Goal: Obtain resource: Download file/media

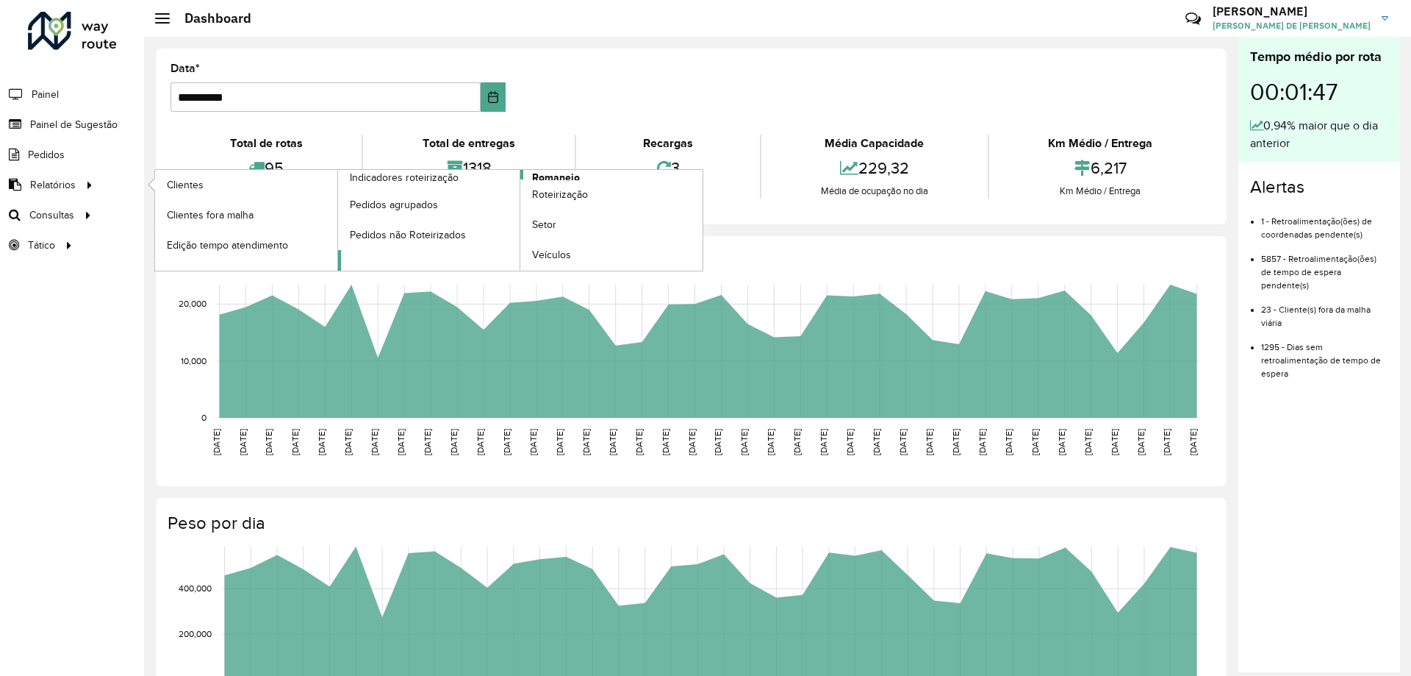
click at [540, 175] on span "Romaneio" at bounding box center [556, 177] width 48 height 15
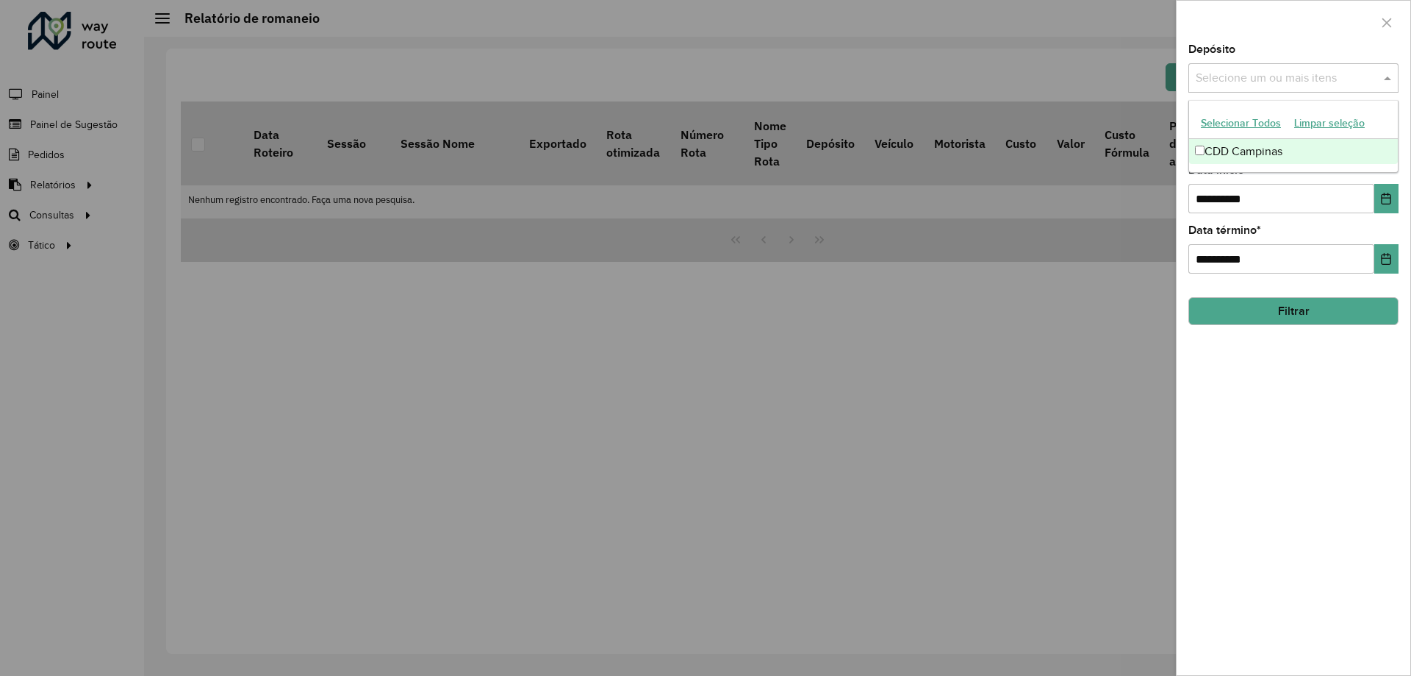
click at [1264, 93] on div "Selecione um ou mais itens" at bounding box center [1294, 77] width 210 height 29
click at [1244, 157] on div "CDD Campinas" at bounding box center [1293, 151] width 209 height 25
click at [1289, 451] on div "**********" at bounding box center [1294, 359] width 234 height 631
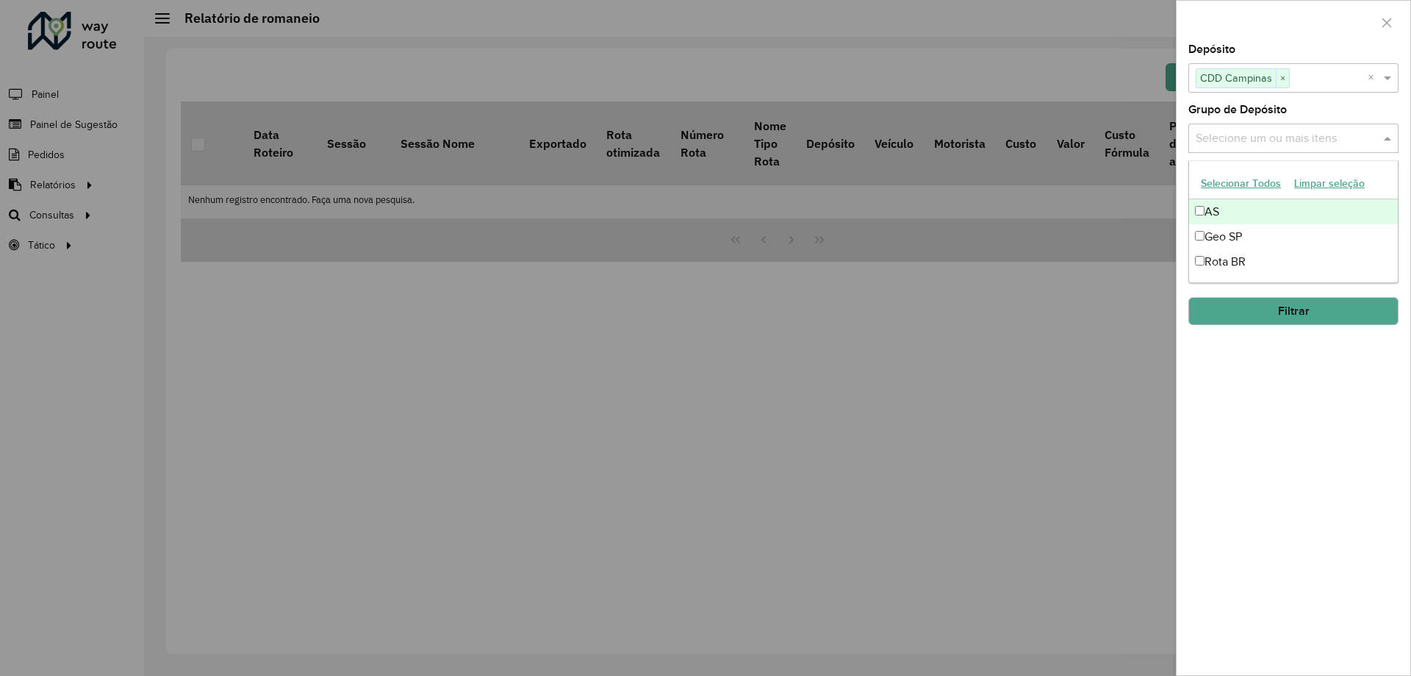
click at [1239, 141] on input "text" at bounding box center [1286, 139] width 188 height 18
click at [1239, 242] on div "Geo SP" at bounding box center [1293, 236] width 209 height 25
click at [1363, 460] on div "**********" at bounding box center [1294, 359] width 234 height 631
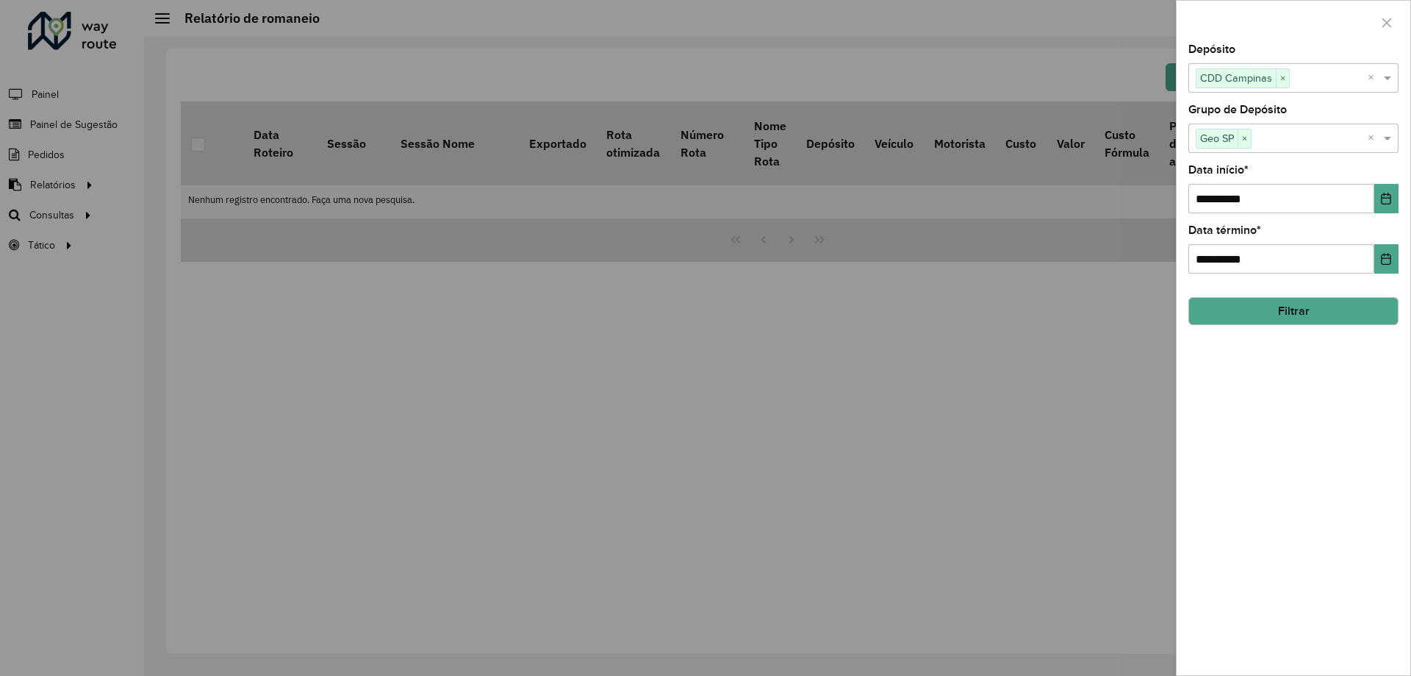
click at [1278, 317] on button "Filtrar" at bounding box center [1294, 311] width 210 height 28
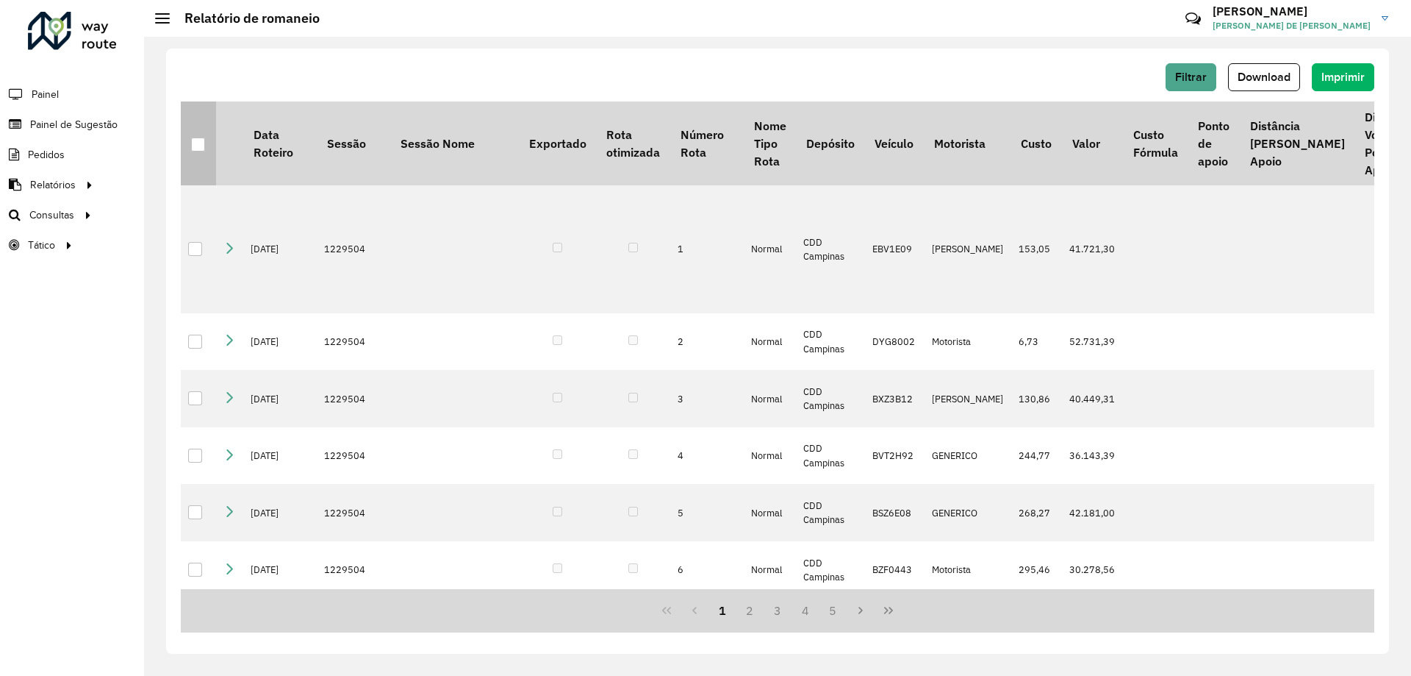
click at [190, 141] on th at bounding box center [198, 143] width 35 height 84
click at [202, 140] on div at bounding box center [198, 144] width 14 height 14
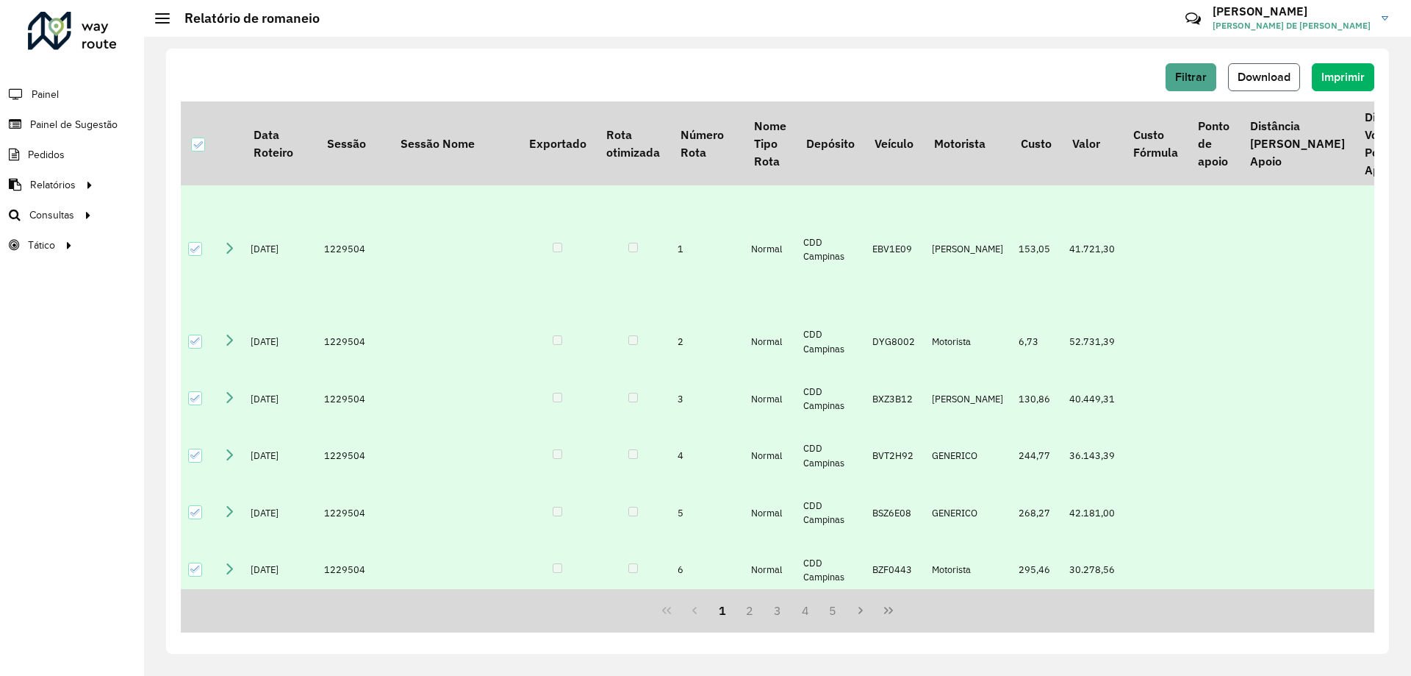
click at [1266, 80] on span "Download" at bounding box center [1264, 77] width 53 height 12
